Goal: Browse casually: Explore the website without a specific task or goal

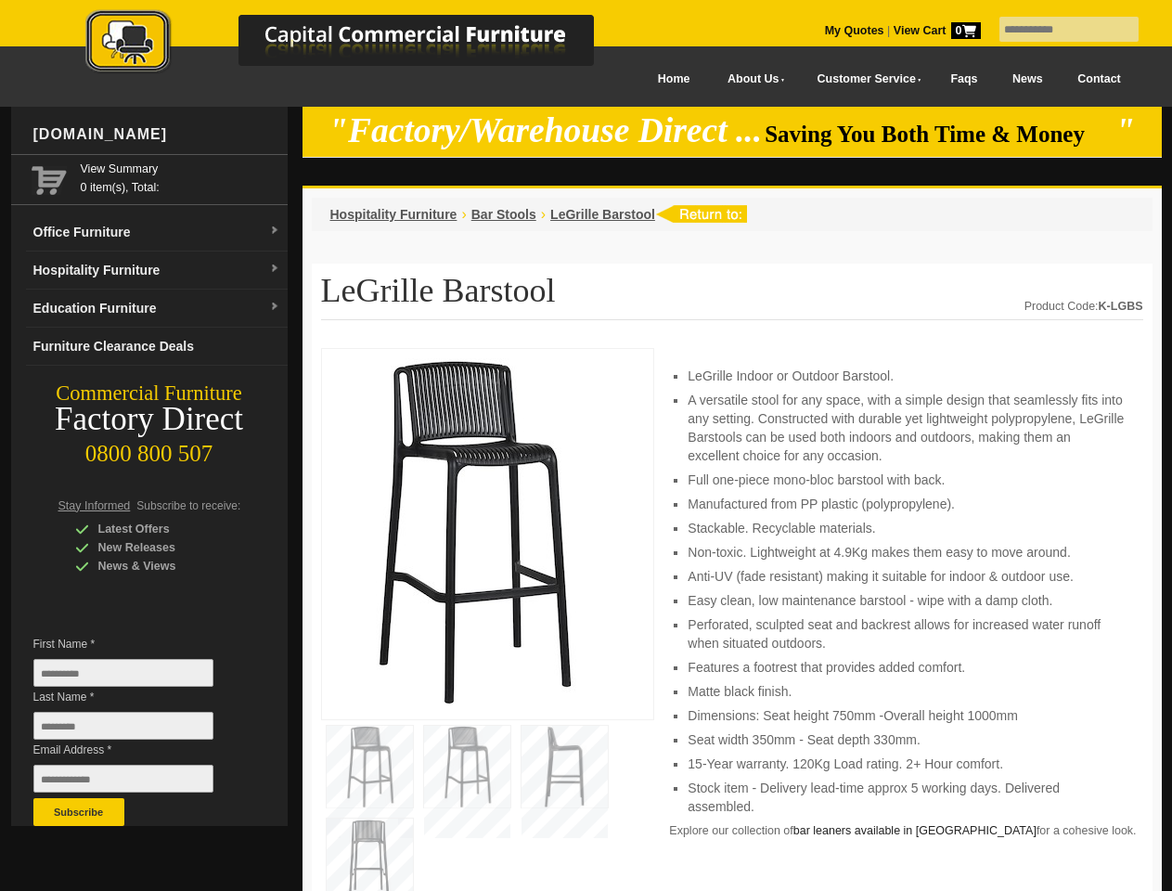
click at [1057, 30] on input "text" at bounding box center [1068, 29] width 139 height 25
click at [137, 730] on input "Last Name *" at bounding box center [123, 726] width 180 height 28
click at [79, 812] on button "Subscribe" at bounding box center [78, 812] width 91 height 28
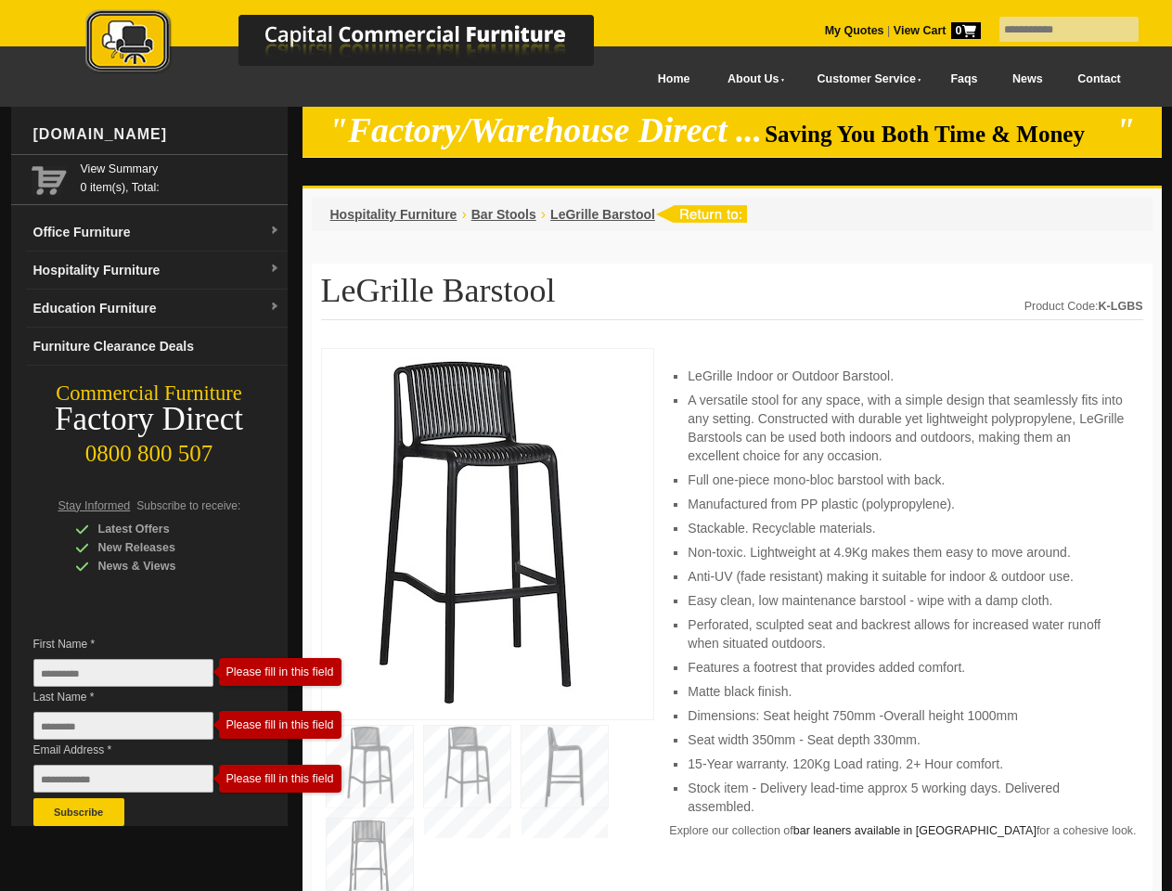
click at [732, 620] on li "Perforated, sculpted seat and backrest allows for increased water runoff when s…" at bounding box center [906, 633] width 436 height 37
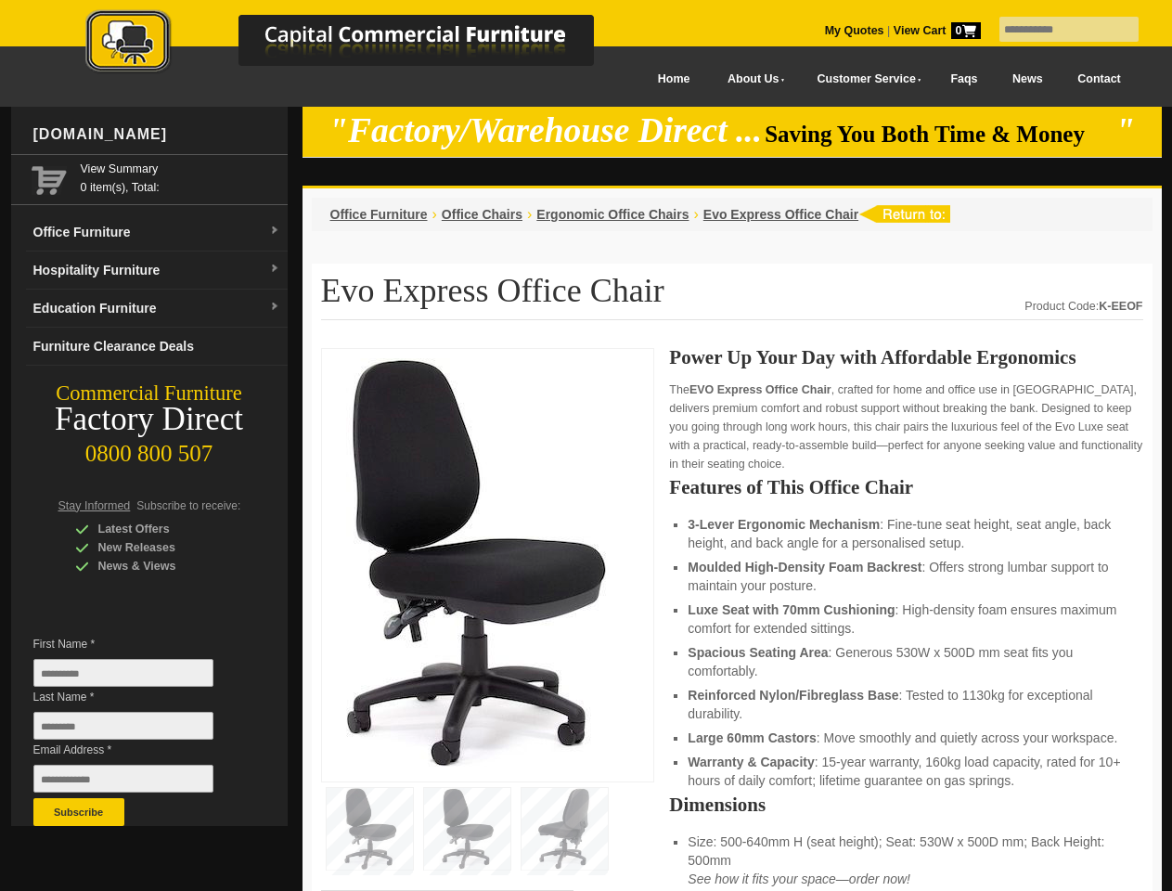
click at [1057, 30] on input "text" at bounding box center [1068, 29] width 139 height 25
click at [137, 730] on input "Last Name *" at bounding box center [123, 726] width 180 height 28
click at [79, 812] on button "Subscribe" at bounding box center [78, 812] width 91 height 28
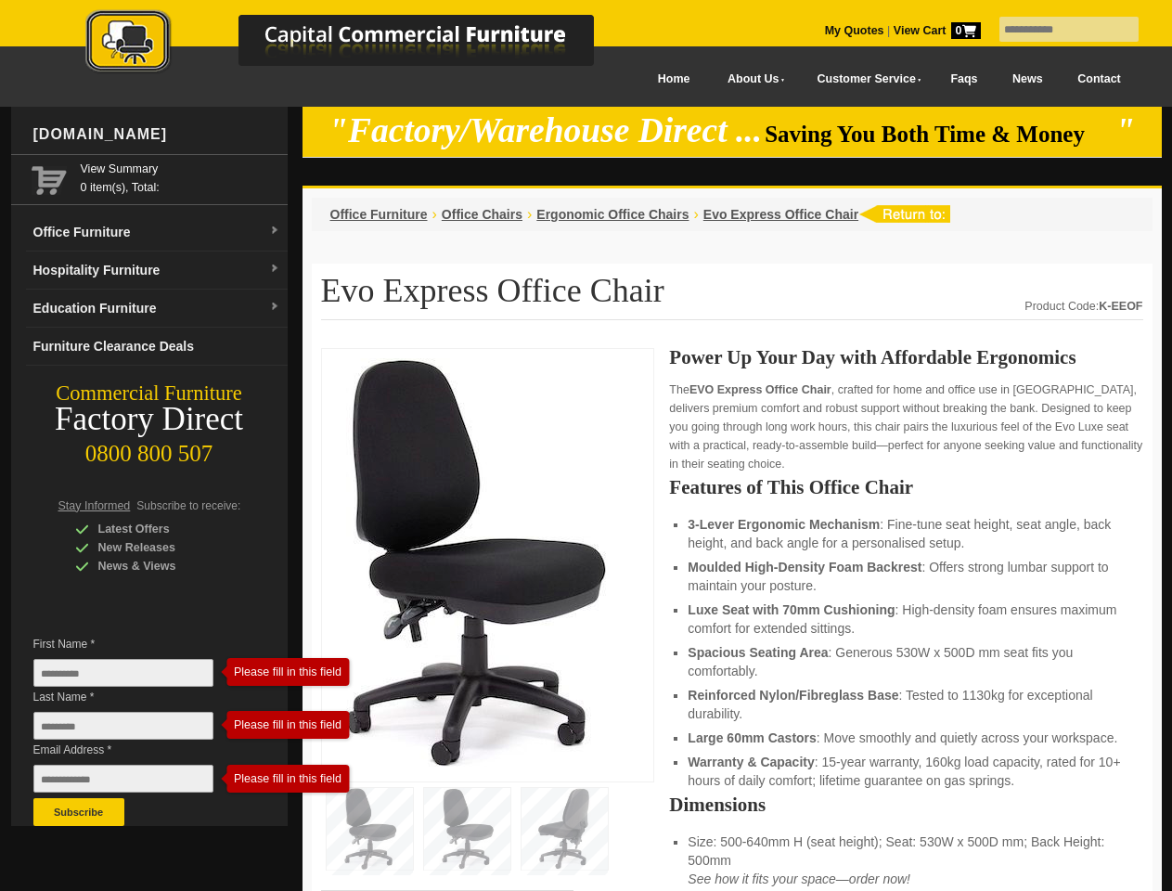
click at [732, 620] on li "Luxe Seat with 70mm Cushioning : High-density foam ensures maximum comfort for …" at bounding box center [906, 618] width 436 height 37
